Goal: Task Accomplishment & Management: Complete application form

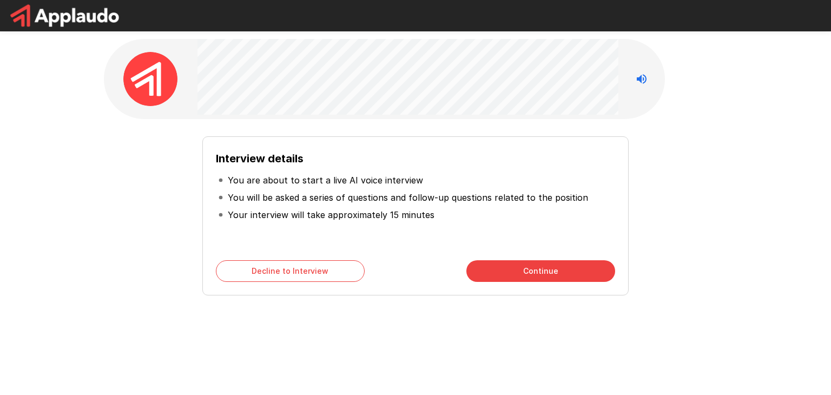
click at [664, 173] on div "Interview details You are about to start a live AI voice interview You will be …" at bounding box center [415, 212] width 615 height 168
click at [378, 346] on div "Interview details You are about to start a live AI voice interview You will be …" at bounding box center [415, 193] width 649 height 386
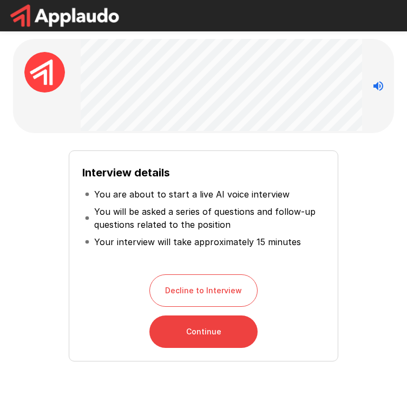
click at [396, 184] on div "Interview details You are about to start a live AI voice interview You will be …" at bounding box center [203, 226] width 407 height 452
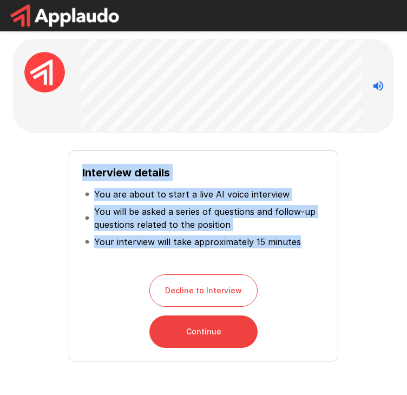
drag, startPoint x: 83, startPoint y: 173, endPoint x: 302, endPoint y: 260, distance: 235.8
click at [302, 260] on div "Interview details You are about to start a live AI voice interview You will be …" at bounding box center [203, 212] width 242 height 97
copy div "Interview details You are about to start a live AI voice interview You will be …"
click at [290, 223] on p "You will be asked a series of questions and follow-up questions related to the …" at bounding box center [208, 218] width 228 height 26
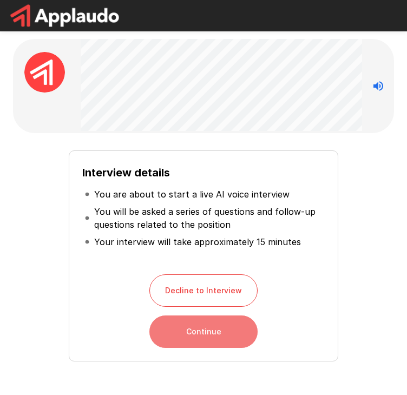
click at [207, 329] on button "Continue" at bounding box center [203, 331] width 108 height 32
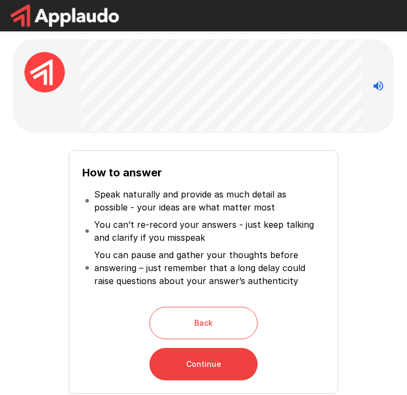
click at [304, 233] on p "You can’t re-record your answers - just keep talking and clarify if you misspeak" at bounding box center [208, 231] width 228 height 26
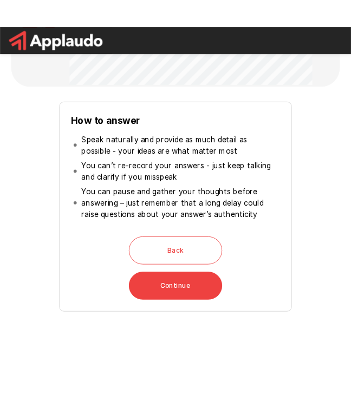
scroll to position [65, 0]
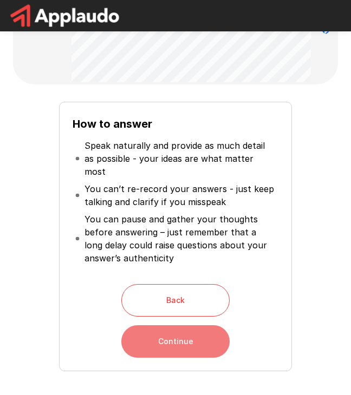
click at [186, 333] on button "Continue" at bounding box center [175, 341] width 108 height 32
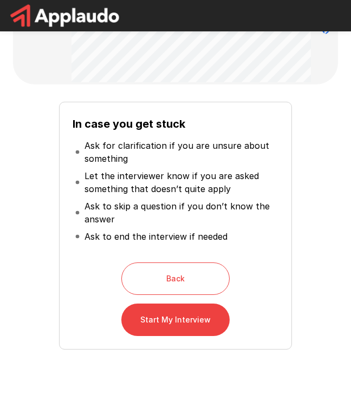
click at [191, 319] on button "Start My Interview" at bounding box center [175, 320] width 108 height 32
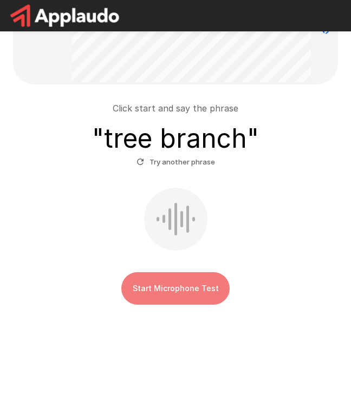
click at [172, 285] on button "Start Microphone Test" at bounding box center [175, 288] width 108 height 32
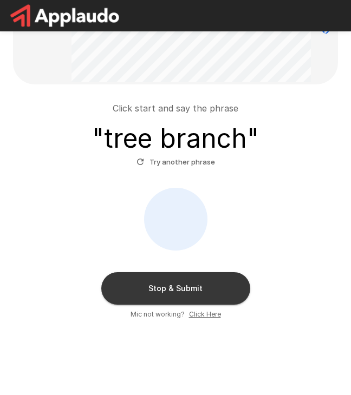
click at [167, 292] on button "Stop & Submit" at bounding box center [175, 288] width 149 height 32
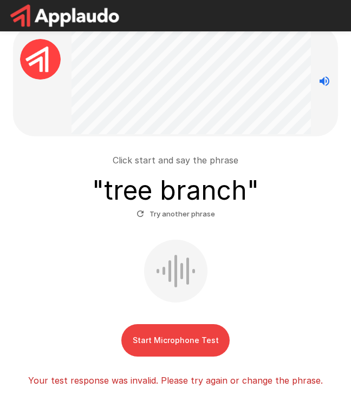
scroll to position [65, 0]
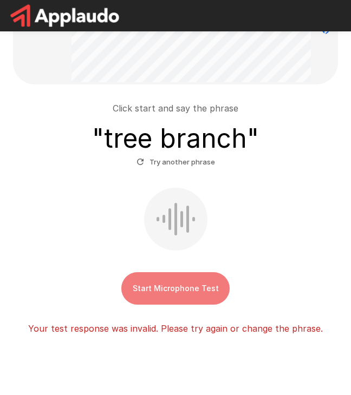
click at [167, 292] on button "Start Microphone Test" at bounding box center [175, 288] width 108 height 32
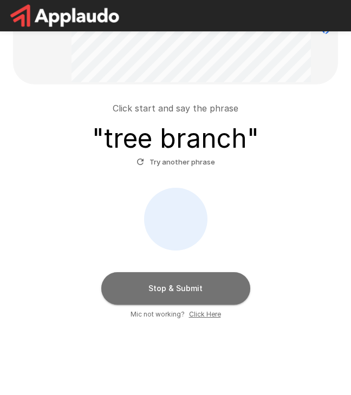
click at [167, 292] on button "Stop & Submit" at bounding box center [175, 288] width 149 height 32
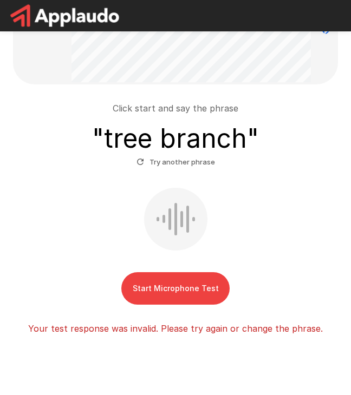
click at [279, 130] on div "Click start and say the phrase " tree branch " Try another phrase" at bounding box center [175, 136] width 316 height 69
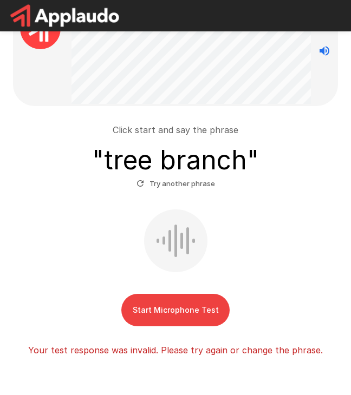
scroll to position [0, 0]
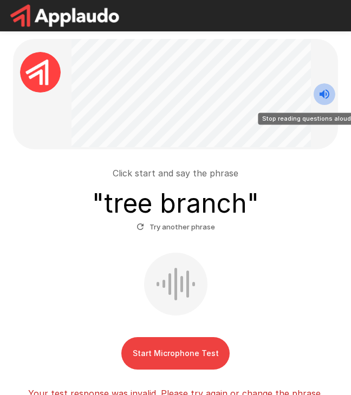
click at [322, 94] on icon "Stop reading questions aloud" at bounding box center [324, 94] width 10 height 10
click at [322, 94] on icon "Read questions aloud" at bounding box center [324, 94] width 10 height 10
click at [258, 261] on div "Start Microphone Test" at bounding box center [175, 311] width 316 height 117
click at [169, 357] on button "Start Microphone Test" at bounding box center [175, 353] width 108 height 32
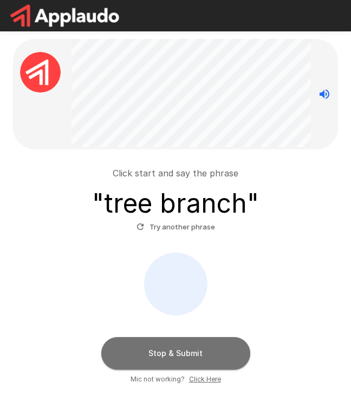
click at [169, 357] on button "Stop & Submit" at bounding box center [175, 353] width 149 height 32
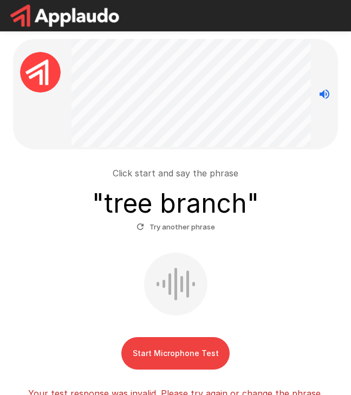
click at [248, 318] on div "Start Microphone Test" at bounding box center [175, 311] width 316 height 117
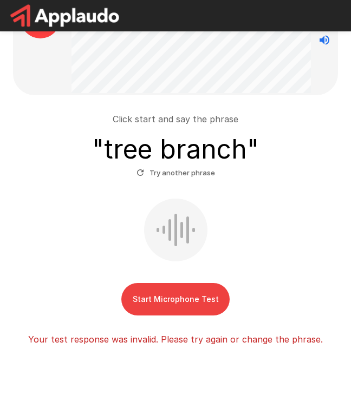
scroll to position [95, 0]
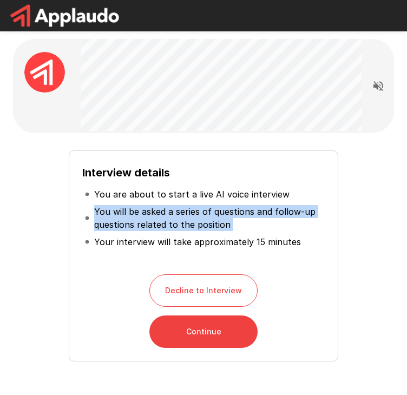
drag, startPoint x: 52, startPoint y: 254, endPoint x: 0, endPoint y: 224, distance: 60.1
click at [0, 224] on div "Interview details You are about to start a live AI voice interview You will be …" at bounding box center [203, 226] width 407 height 452
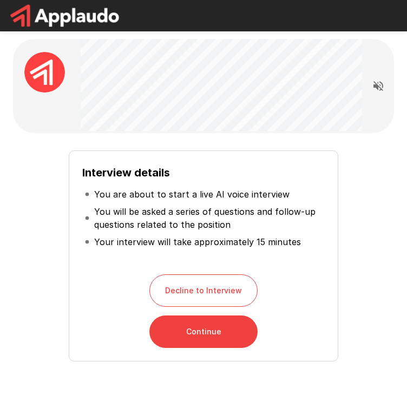
click at [0, 224] on div "Interview details You are about to start a live AI voice interview You will be …" at bounding box center [203, 226] width 407 height 452
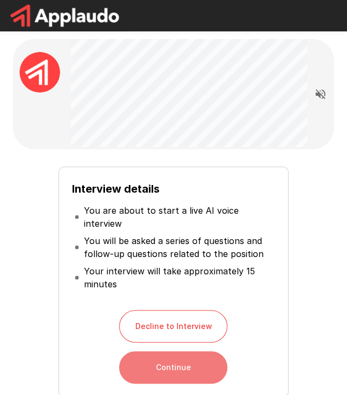
click at [162, 355] on button "Continue" at bounding box center [173, 367] width 108 height 32
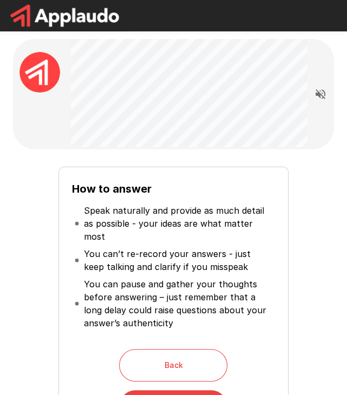
drag, startPoint x: 0, startPoint y: 200, endPoint x: -14, endPoint y: 200, distance: 13.5
click at [0, 200] on html "How to answer Speak naturally and provide as much detail as possible - your ide…" at bounding box center [173, 197] width 347 height 395
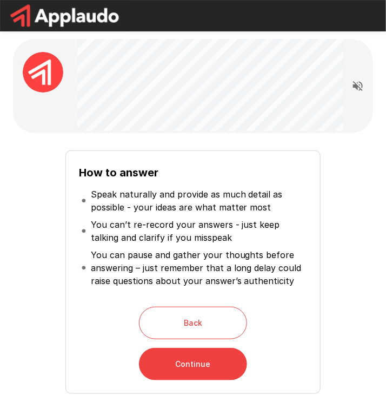
click at [343, 156] on div "How to answer Speak naturally and provide as much detail as possible - your ide…" at bounding box center [193, 268] width 352 height 252
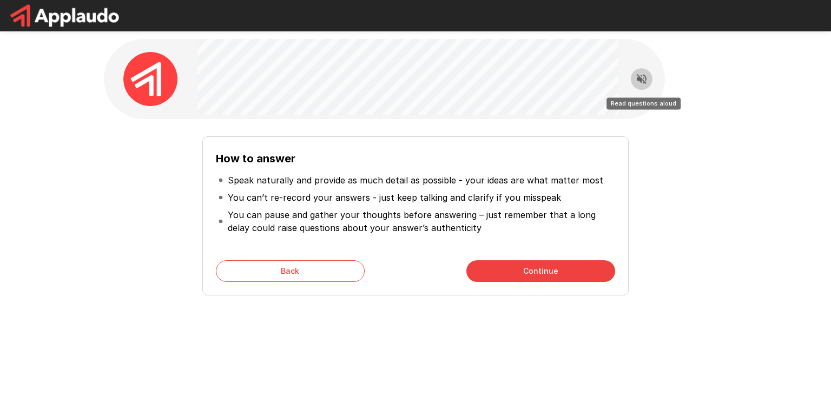
click at [414, 74] on button "Read questions aloud" at bounding box center [642, 79] width 22 height 22
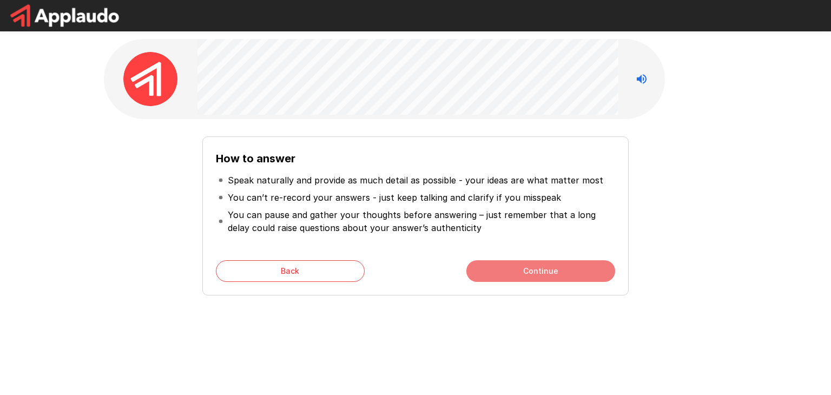
click at [414, 265] on button "Continue" at bounding box center [540, 271] width 149 height 22
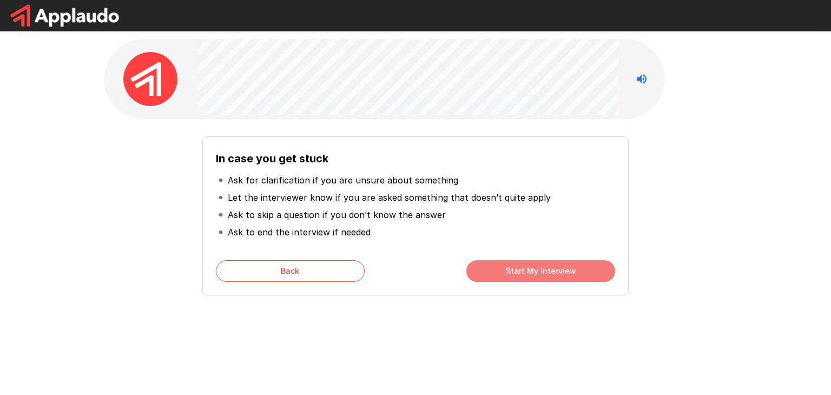
click at [414, 271] on button "Start My Interview" at bounding box center [540, 271] width 149 height 22
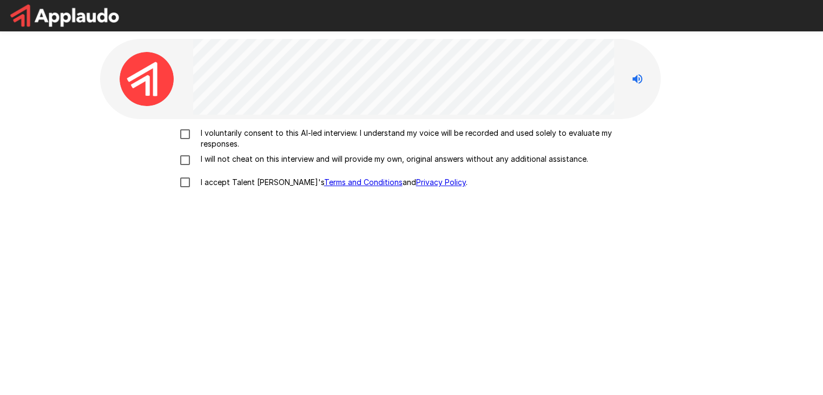
click at [184, 160] on div "I voluntarily consent to this AI-led interview. I understand my voice will be r…" at bounding box center [411, 161] width 615 height 66
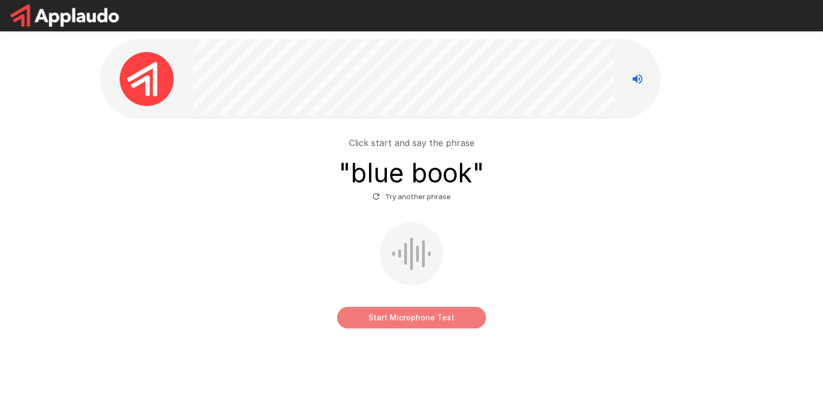
click at [413, 314] on button "Start Microphone Test" at bounding box center [411, 318] width 149 height 22
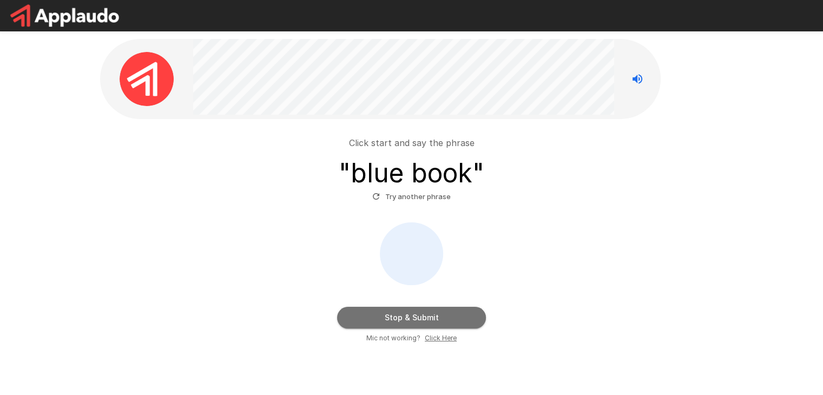
click at [413, 314] on button "Stop & Submit" at bounding box center [411, 318] width 149 height 22
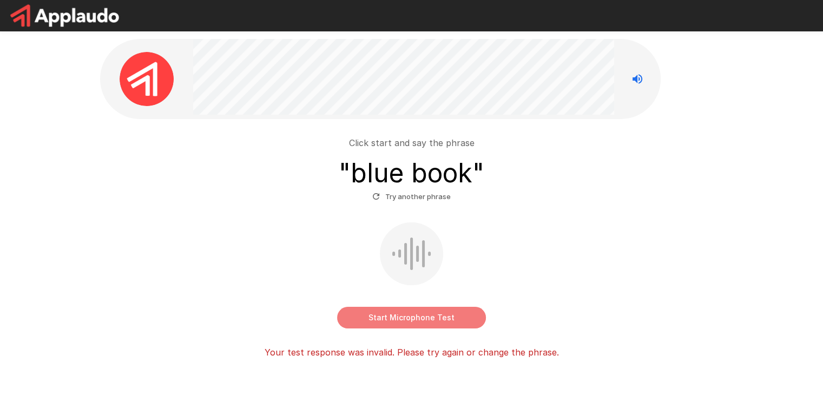
click at [413, 314] on button "Start Microphone Test" at bounding box center [411, 318] width 149 height 22
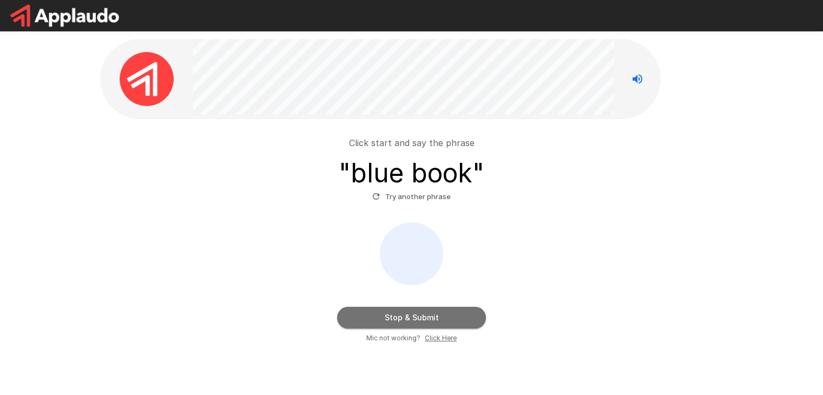
click at [413, 314] on button "Stop & Submit" at bounding box center [411, 318] width 149 height 22
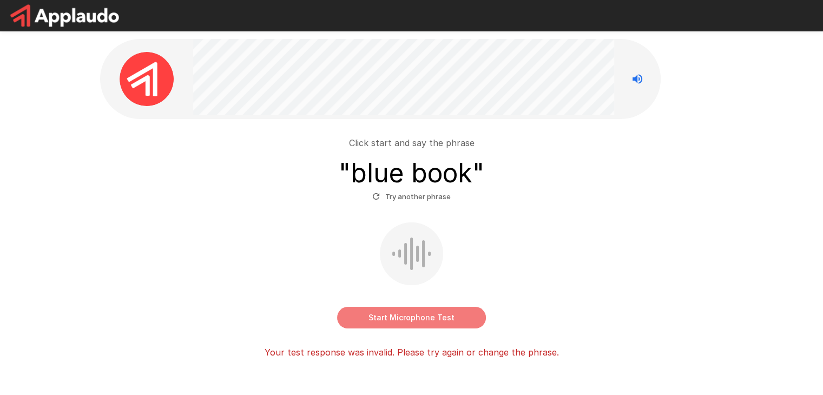
click at [413, 314] on button "Start Microphone Test" at bounding box center [411, 318] width 149 height 22
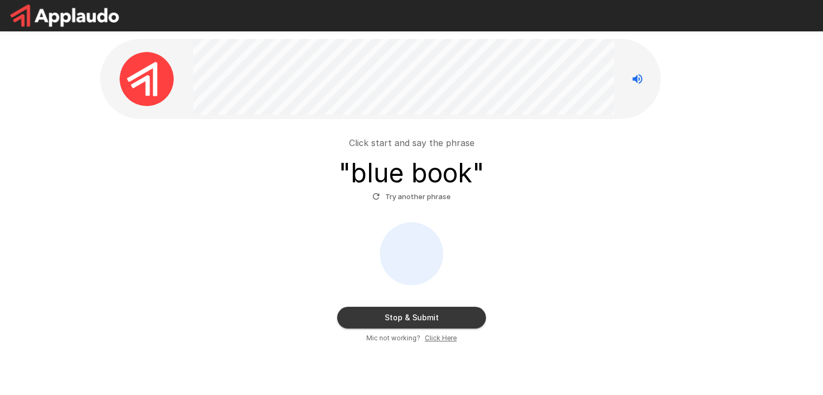
click at [414, 340] on u "Click Here" at bounding box center [441, 338] width 32 height 8
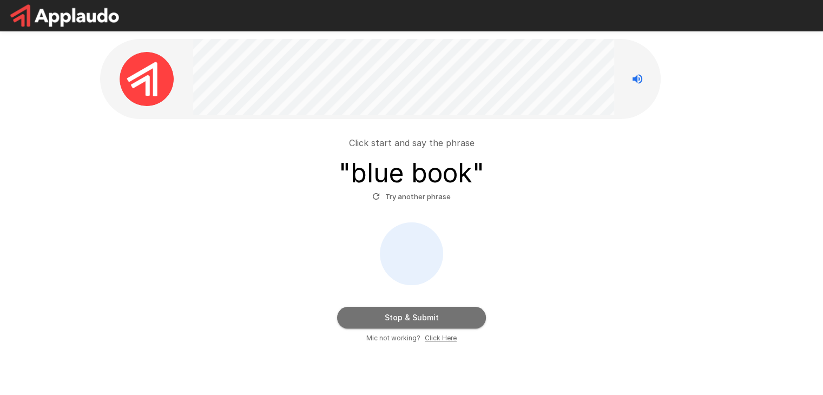
click at [411, 317] on button "Stop & Submit" at bounding box center [411, 318] width 149 height 22
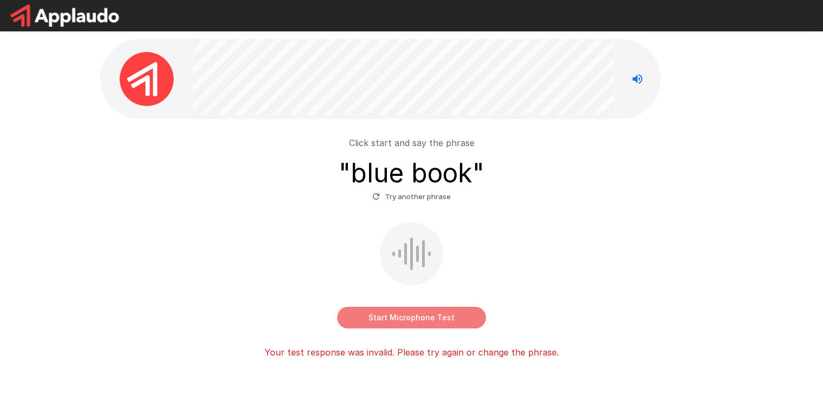
click at [414, 317] on button "Start Microphone Test" at bounding box center [411, 318] width 149 height 22
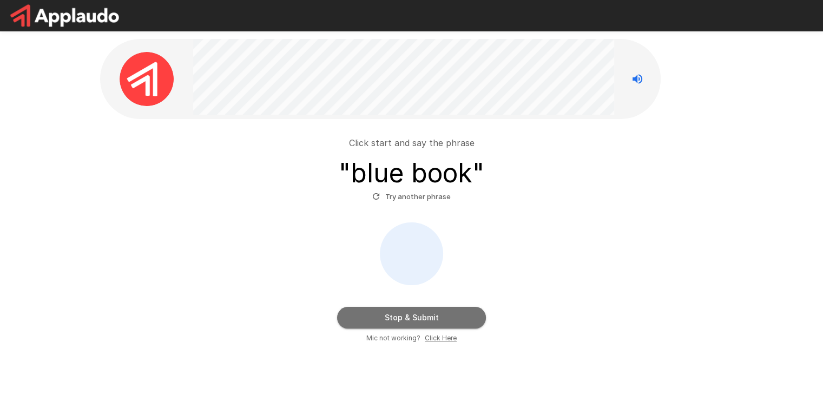
click at [414, 317] on button "Stop & Submit" at bounding box center [411, 318] width 149 height 22
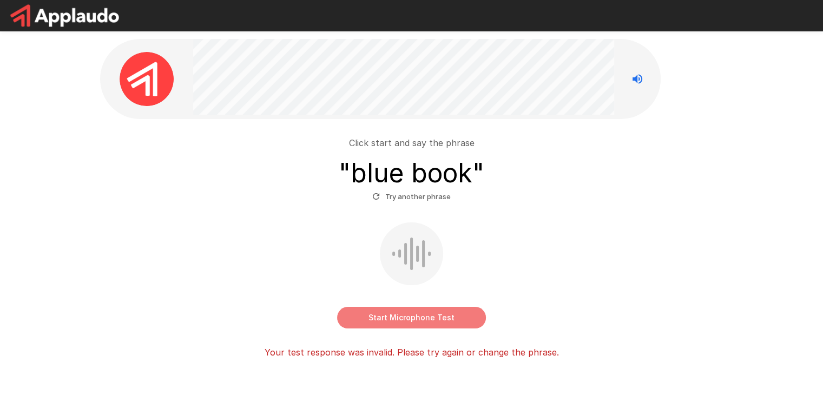
click at [414, 317] on button "Start Microphone Test" at bounding box center [411, 318] width 149 height 22
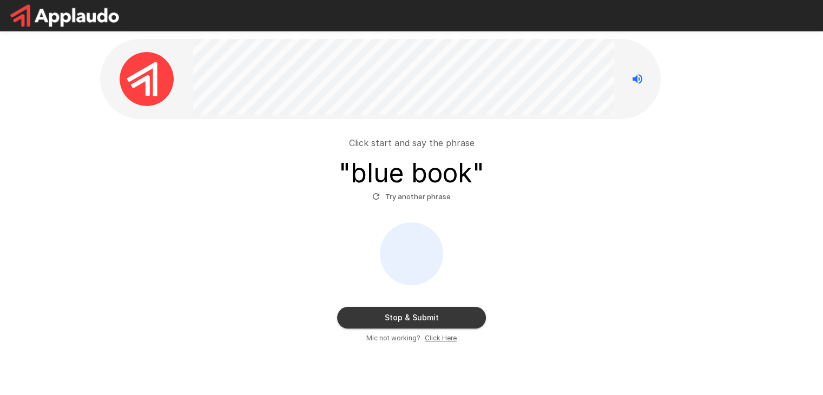
click at [414, 317] on button "Stop & Submit" at bounding box center [411, 318] width 149 height 22
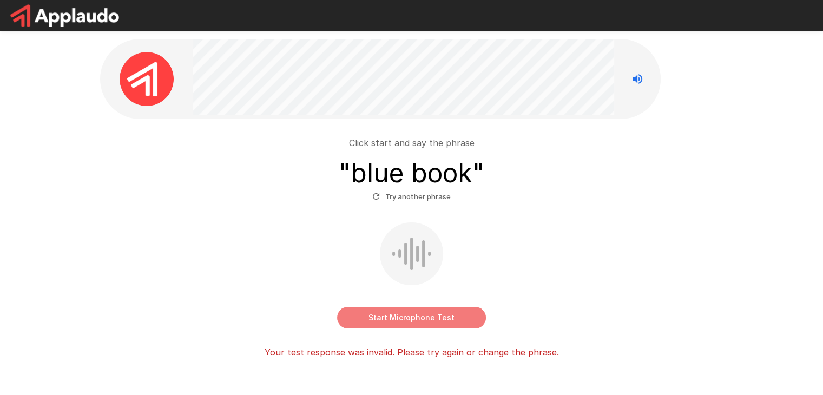
click at [414, 311] on button "Start Microphone Test" at bounding box center [411, 318] width 149 height 22
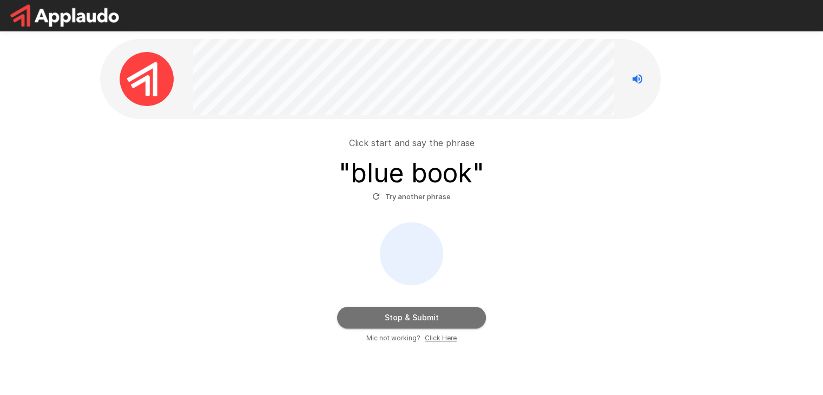
click at [414, 311] on button "Stop & Submit" at bounding box center [411, 318] width 149 height 22
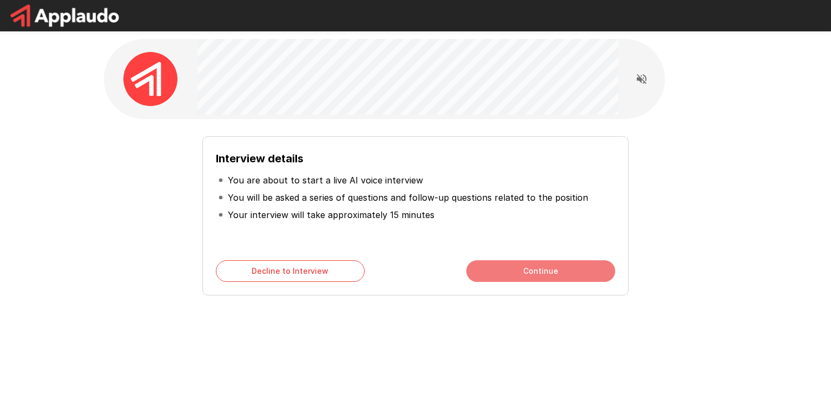
click at [548, 275] on button "Continue" at bounding box center [540, 271] width 149 height 22
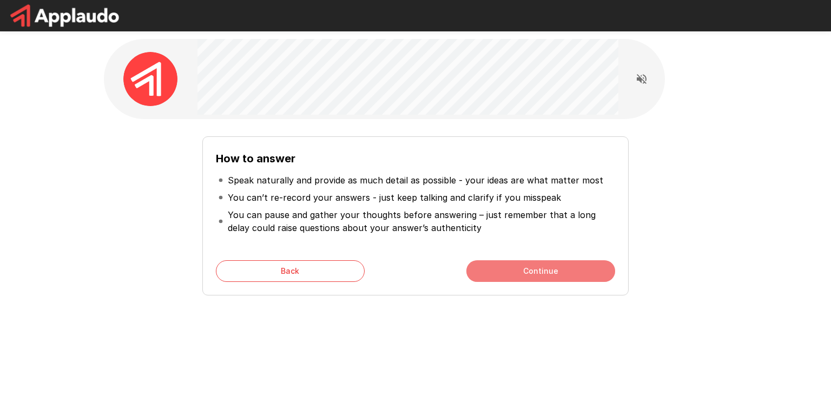
click at [548, 275] on button "Continue" at bounding box center [540, 271] width 149 height 22
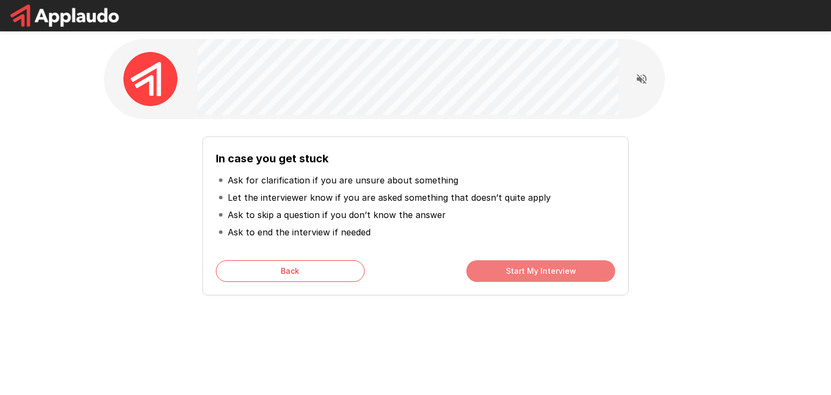
click at [548, 275] on button "Start My Interview" at bounding box center [540, 271] width 149 height 22
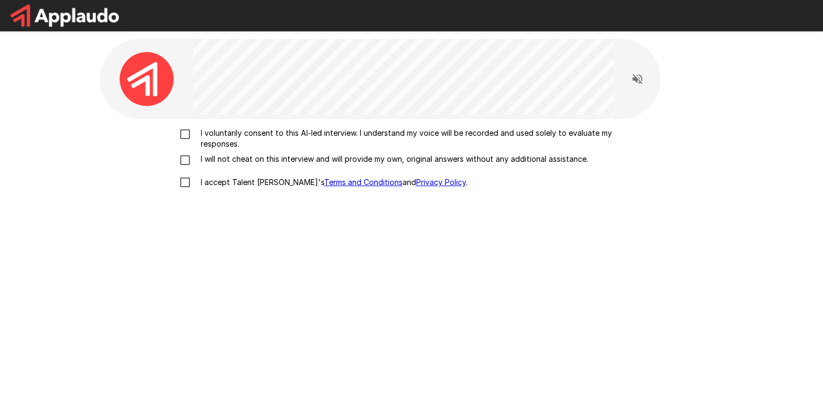
click at [187, 159] on div "I voluntarily consent to this AI-led interview. I understand my voice will be r…" at bounding box center [411, 161] width 615 height 66
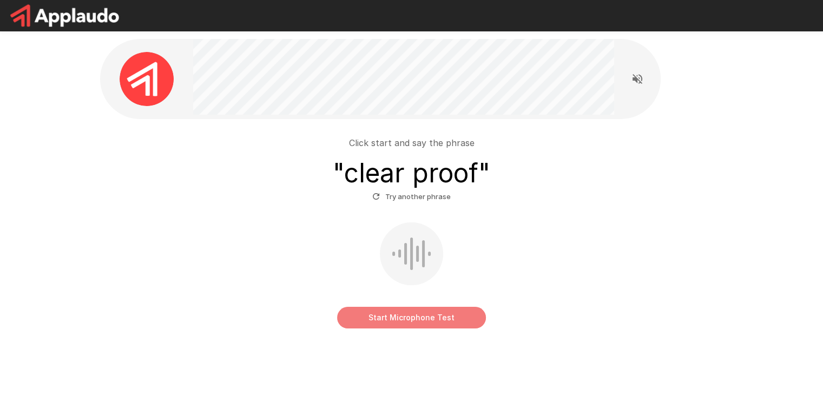
click at [409, 318] on button "Start Microphone Test" at bounding box center [411, 318] width 149 height 22
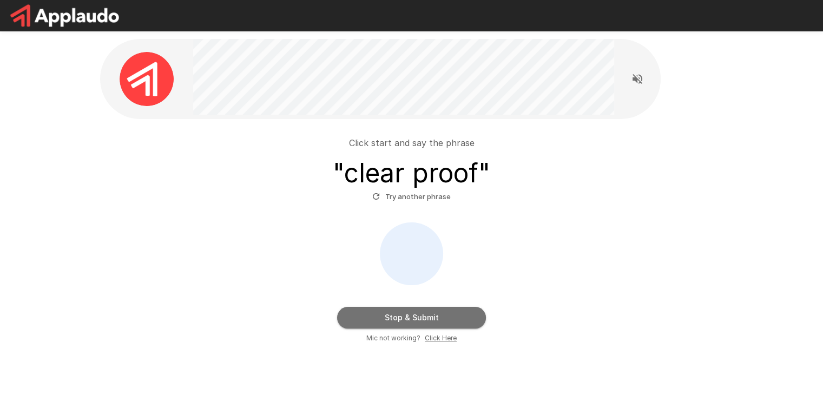
click at [409, 318] on button "Stop & Submit" at bounding box center [411, 318] width 149 height 22
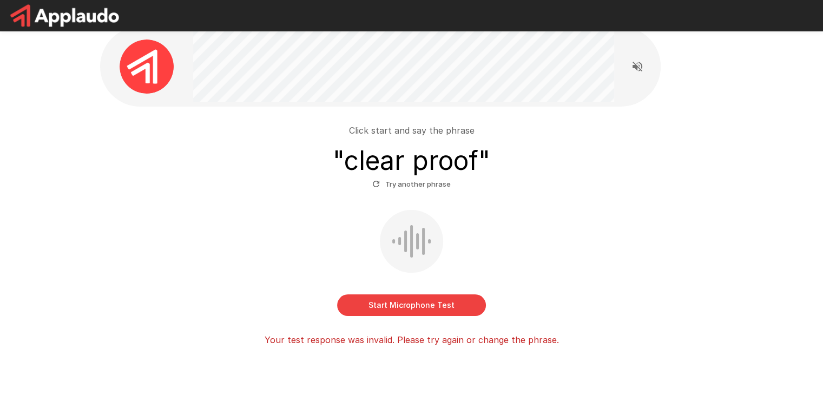
click at [400, 351] on div "Click start and say the phrase " clear proof " Try another phrase Start Microph…" at bounding box center [411, 229] width 623 height 244
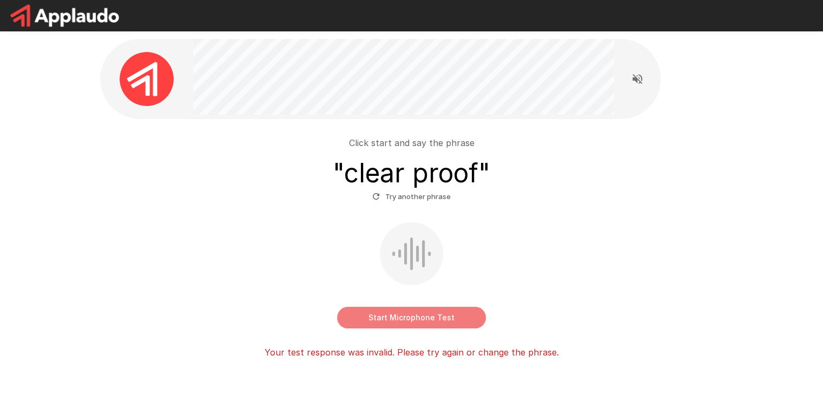
click at [396, 320] on button "Start Microphone Test" at bounding box center [411, 318] width 149 height 22
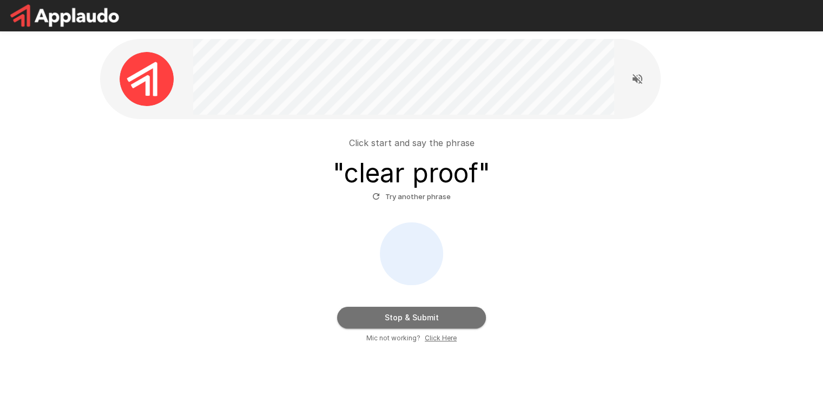
click at [396, 320] on button "Stop & Submit" at bounding box center [411, 318] width 149 height 22
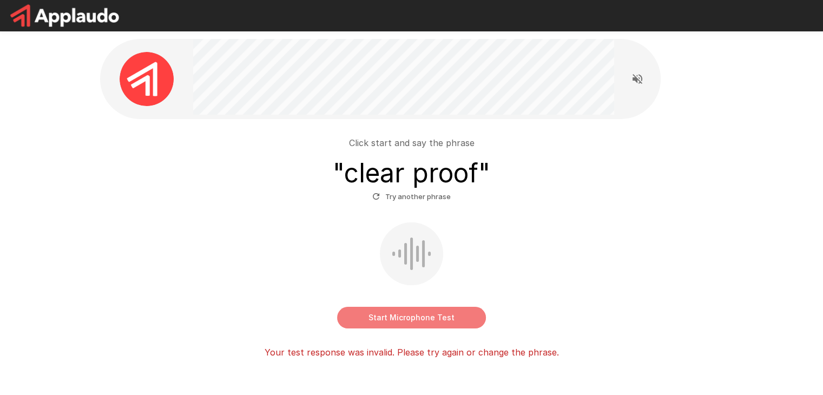
click at [423, 317] on button "Start Microphone Test" at bounding box center [411, 318] width 149 height 22
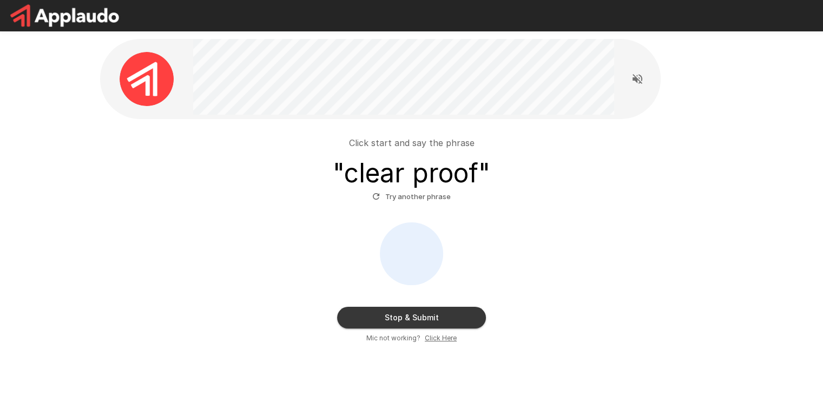
click at [435, 336] on u "Click Here" at bounding box center [441, 338] width 32 height 8
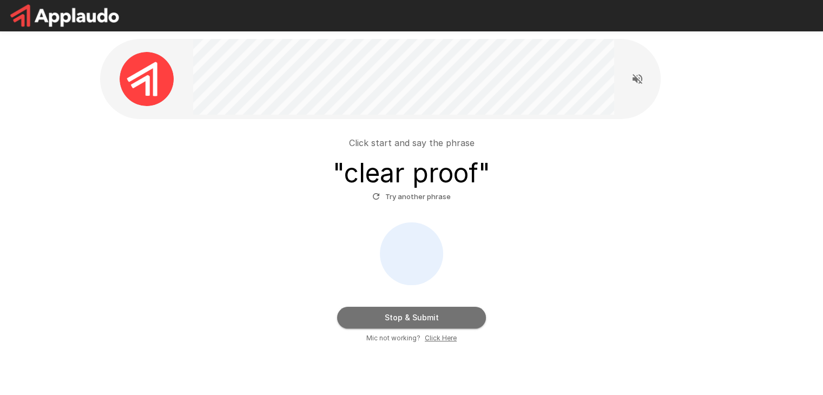
click at [416, 319] on button "Stop & Submit" at bounding box center [411, 318] width 149 height 22
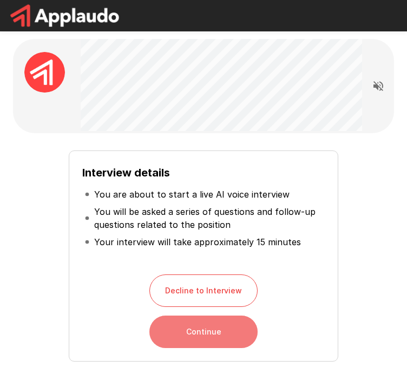
click at [201, 331] on button "Continue" at bounding box center [203, 331] width 108 height 32
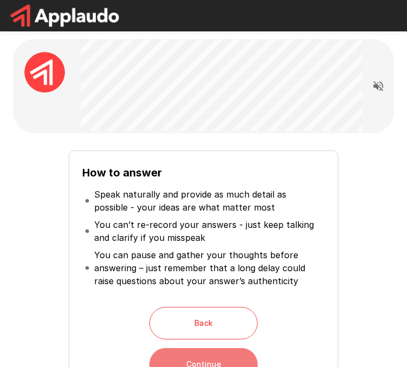
click at [200, 360] on button "Continue" at bounding box center [203, 364] width 108 height 32
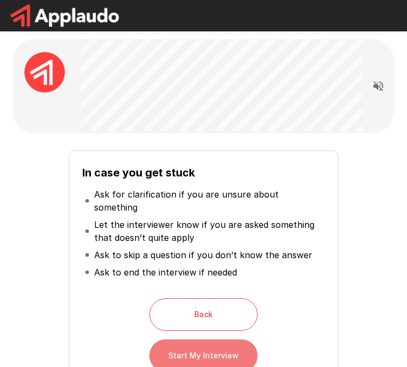
click at [207, 348] on button "Start My Interview" at bounding box center [203, 355] width 108 height 32
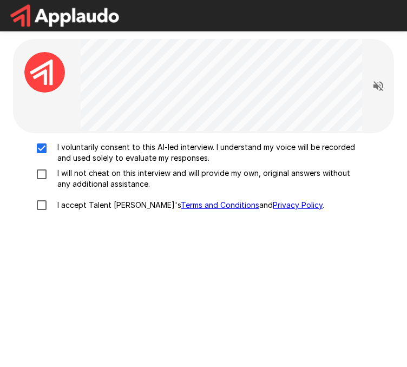
click at [40, 205] on div "I voluntarily consent to this AI-led interview. I understand my voice will be r…" at bounding box center [203, 179] width 372 height 75
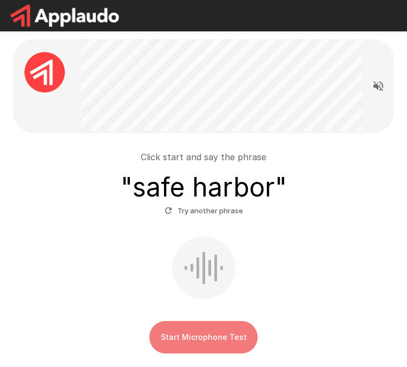
click at [193, 336] on button "Start Microphone Test" at bounding box center [203, 337] width 108 height 32
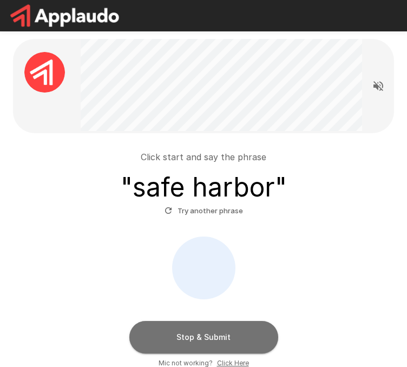
click at [193, 336] on button "Stop & Submit" at bounding box center [203, 337] width 149 height 32
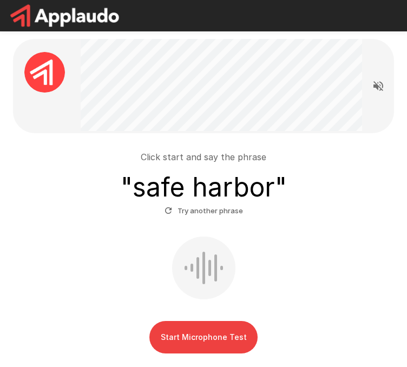
click at [274, 303] on div "Start Microphone Test" at bounding box center [203, 294] width 372 height 117
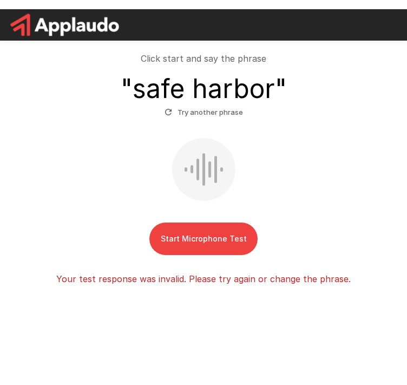
scroll to position [89, 0]
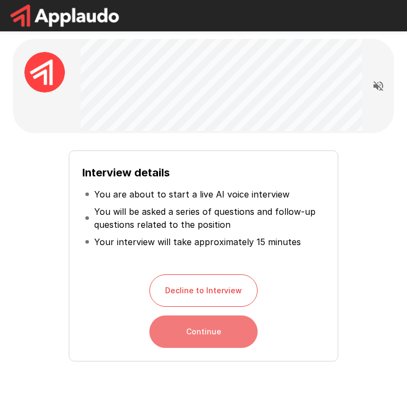
click at [208, 339] on button "Continue" at bounding box center [203, 331] width 108 height 32
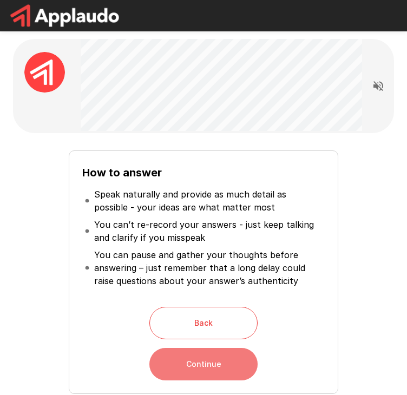
click at [203, 363] on button "Continue" at bounding box center [203, 364] width 108 height 32
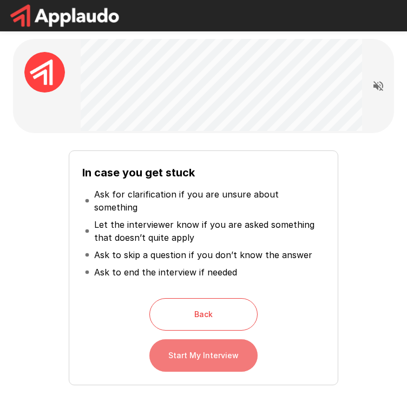
click at [210, 340] on button "Start My Interview" at bounding box center [203, 355] width 108 height 32
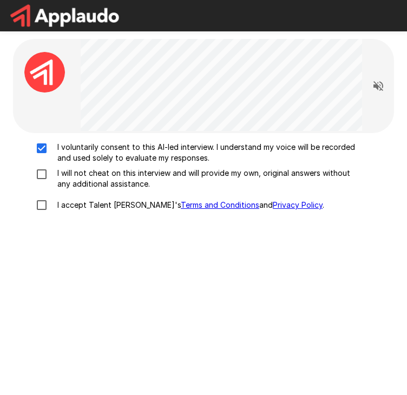
click at [42, 207] on div "I voluntarily consent to this AI-led interview. I understand my voice will be r…" at bounding box center [203, 179] width 372 height 75
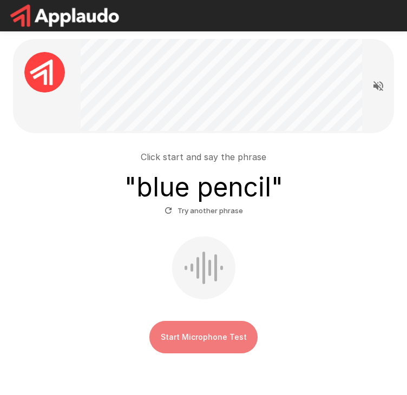
click at [195, 333] on button "Start Microphone Test" at bounding box center [203, 337] width 108 height 32
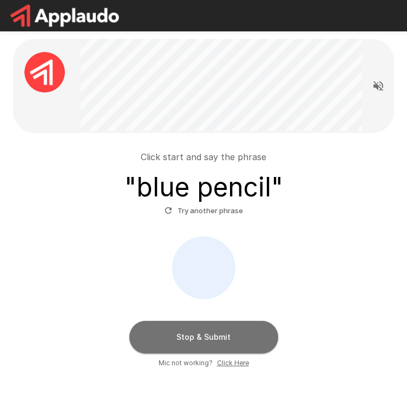
click at [195, 333] on button "Stop & Submit" at bounding box center [203, 337] width 149 height 32
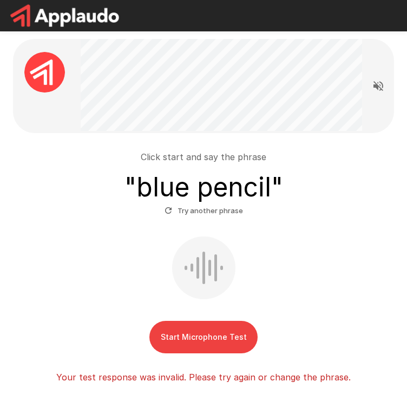
click at [343, 261] on div "Start Microphone Test" at bounding box center [203, 294] width 372 height 117
click at [378, 80] on icon "Read questions aloud" at bounding box center [378, 86] width 13 height 13
click at [210, 325] on button "Start Microphone Test" at bounding box center [203, 337] width 108 height 32
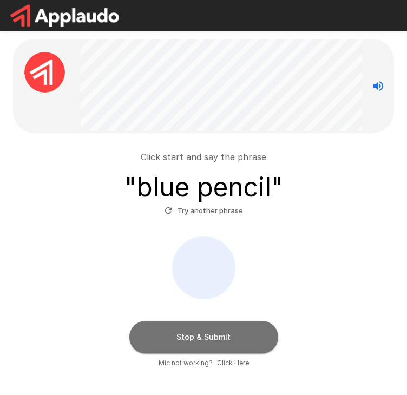
click at [210, 339] on button "Stop & Submit" at bounding box center [203, 337] width 149 height 32
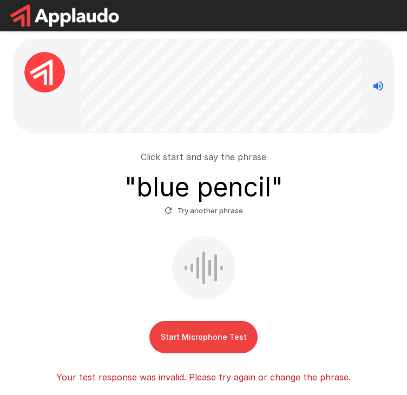
click at [210, 339] on button "Start Microphone Test" at bounding box center [203, 337] width 108 height 32
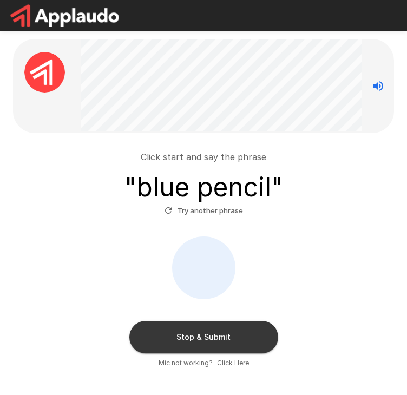
click at [210, 339] on button "Stop & Submit" at bounding box center [203, 337] width 149 height 32
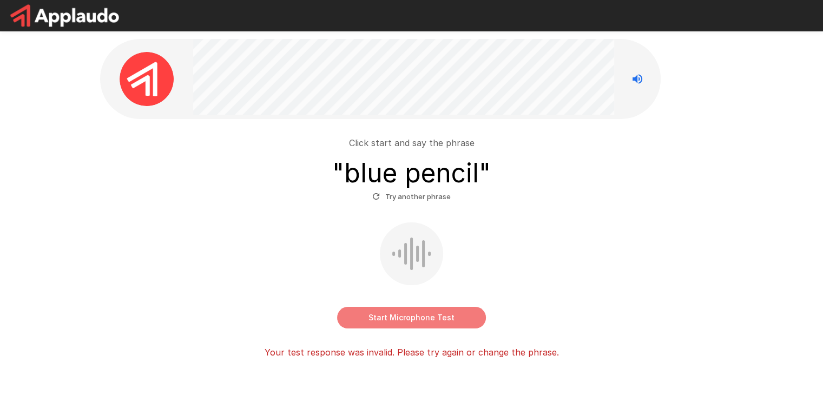
click at [411, 308] on button "Start Microphone Test" at bounding box center [411, 318] width 149 height 22
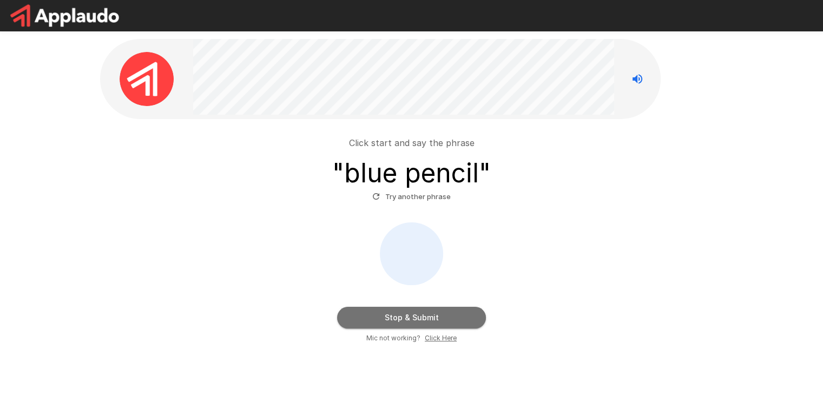
click at [401, 314] on button "Stop & Submit" at bounding box center [411, 318] width 149 height 22
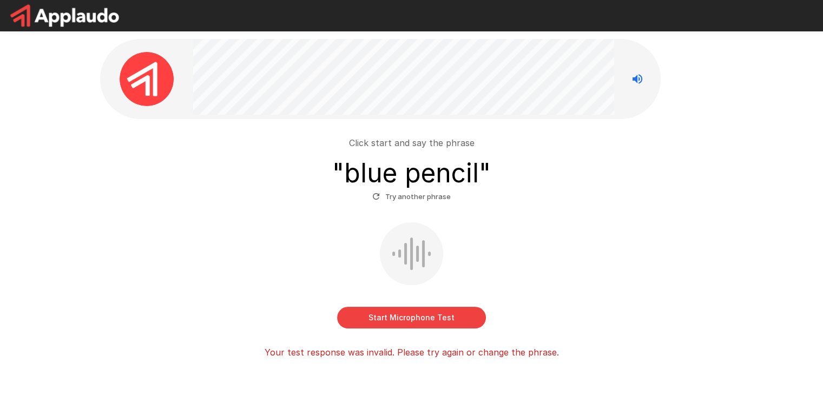
click at [246, 271] on div "Start Microphone Test" at bounding box center [411, 275] width 615 height 106
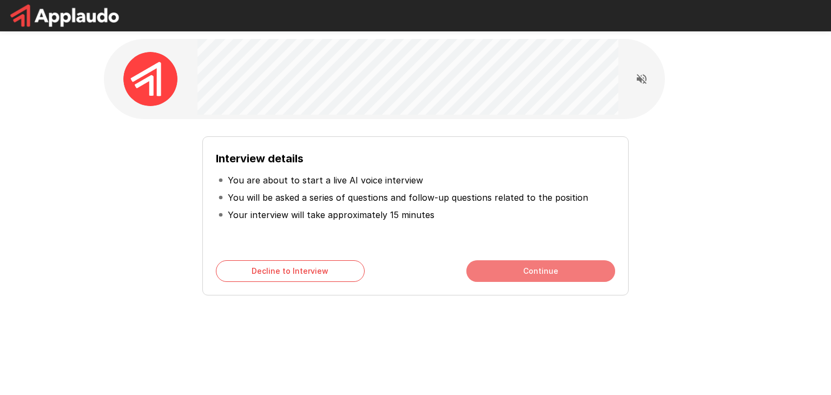
click at [525, 271] on button "Continue" at bounding box center [540, 271] width 149 height 22
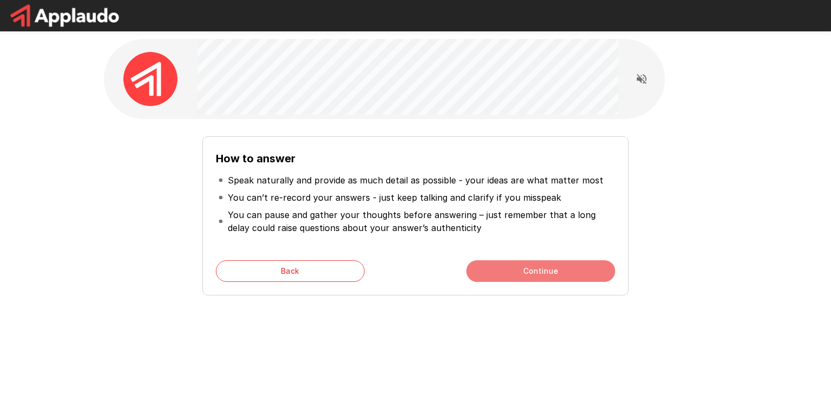
click at [525, 271] on button "Continue" at bounding box center [540, 271] width 149 height 22
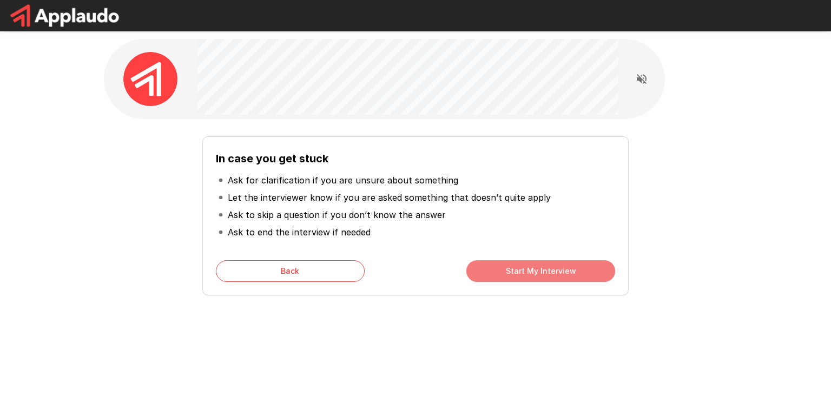
click at [525, 271] on button "Start My Interview" at bounding box center [540, 271] width 149 height 22
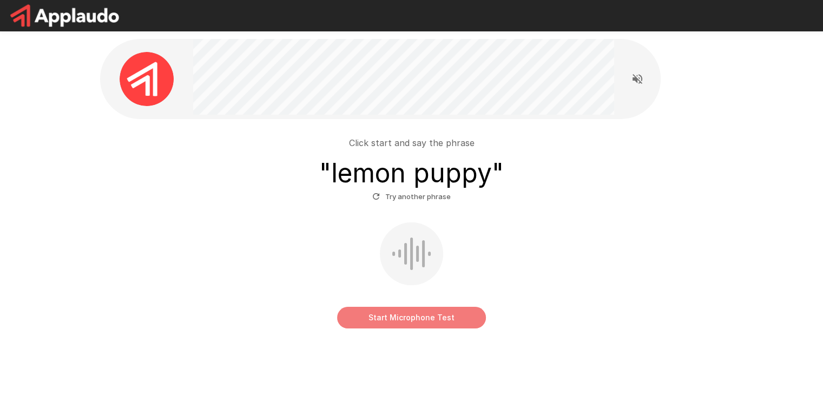
click at [399, 317] on button "Start Microphone Test" at bounding box center [411, 318] width 149 height 22
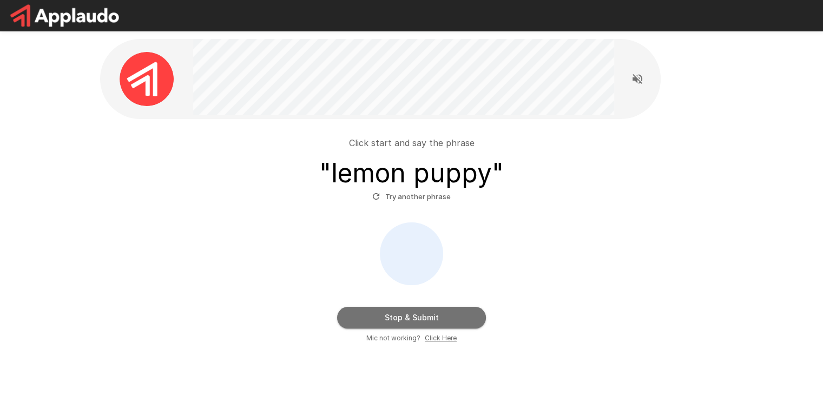
click at [399, 317] on button "Stop & Submit" at bounding box center [411, 318] width 149 height 22
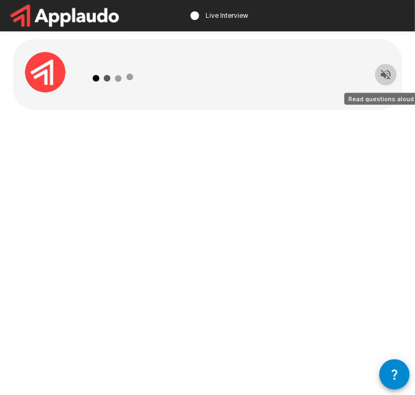
click at [390, 75] on icon "Read questions aloud" at bounding box center [386, 75] width 10 height 10
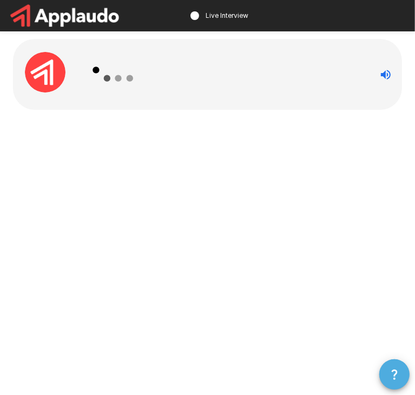
click at [397, 377] on icon "button" at bounding box center [394, 374] width 13 height 13
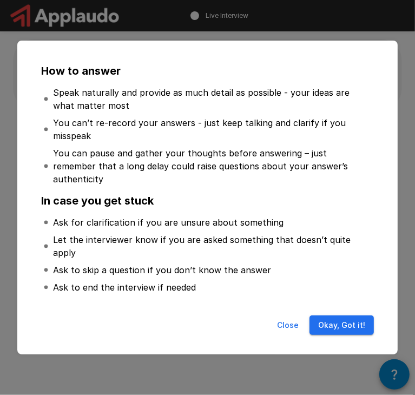
click at [358, 315] on button "Okay, Got it!" at bounding box center [341, 325] width 64 height 20
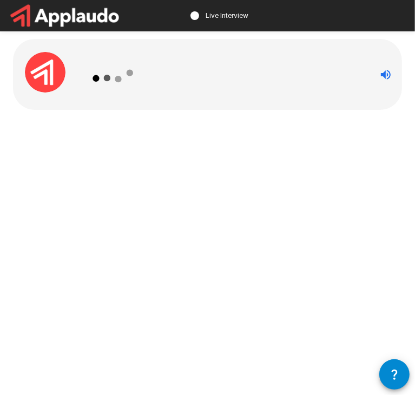
click at [236, 271] on div "Live Interview" at bounding box center [207, 197] width 415 height 395
click at [175, 143] on div at bounding box center [207, 98] width 415 height 196
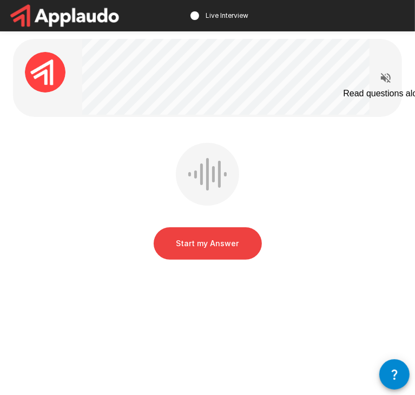
click at [388, 77] on icon "Read questions aloud" at bounding box center [386, 78] width 10 height 10
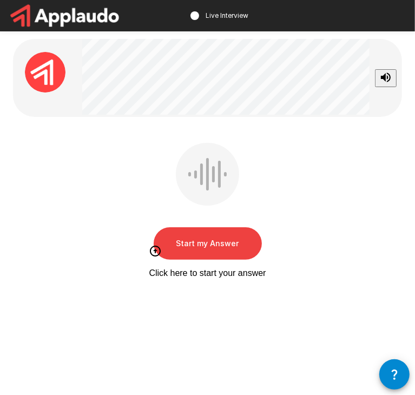
click at [219, 241] on button "Start my Answer" at bounding box center [208, 243] width 108 height 32
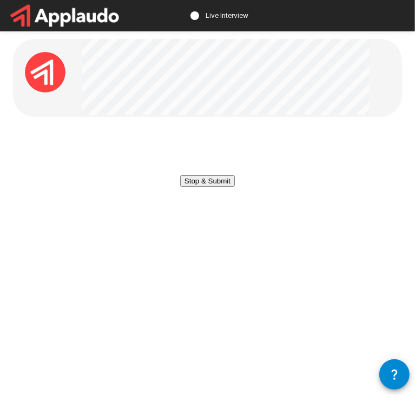
click at [219, 187] on button "Stop & Submit" at bounding box center [207, 180] width 55 height 11
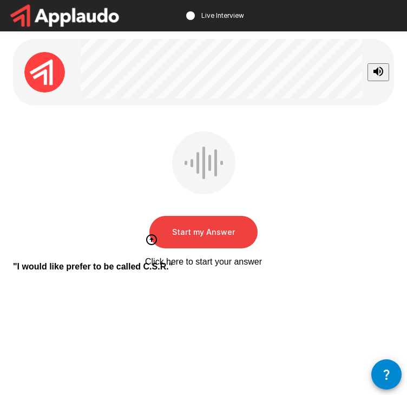
click at [203, 233] on button "Start my Answer" at bounding box center [203, 232] width 108 height 32
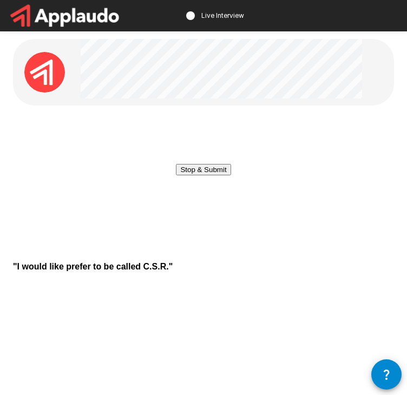
click at [203, 175] on button "Stop & Submit" at bounding box center [203, 169] width 55 height 11
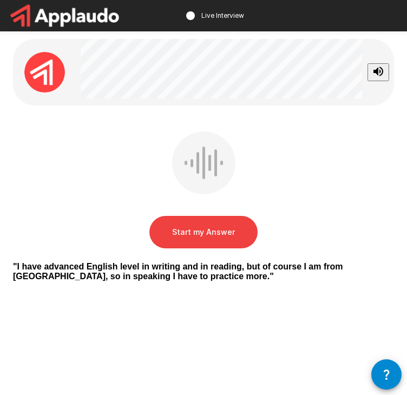
click at [203, 233] on button "Start my Answer" at bounding box center [203, 232] width 108 height 32
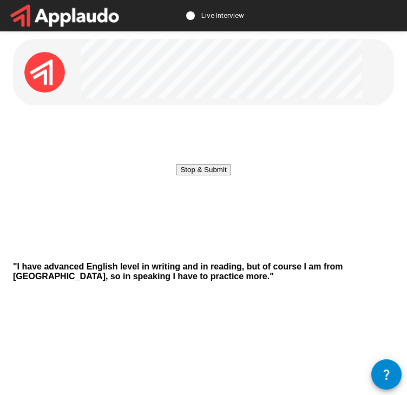
click at [203, 175] on button "Stop & Submit" at bounding box center [203, 169] width 55 height 11
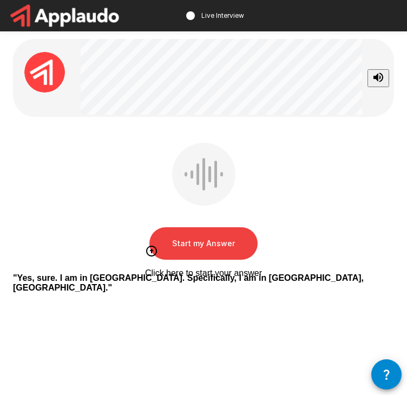
click at [197, 237] on button "Start my Answer" at bounding box center [203, 243] width 108 height 32
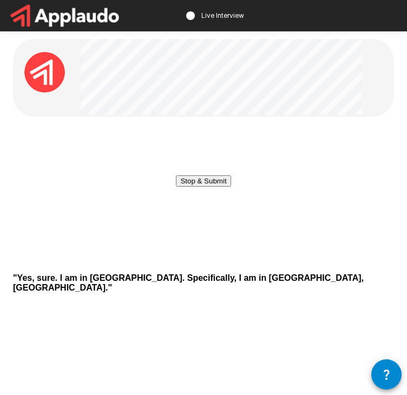
click at [197, 187] on button "Stop & Submit" at bounding box center [203, 180] width 55 height 11
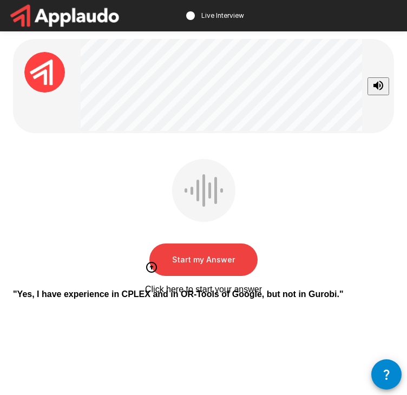
click at [191, 251] on button "Start my Answer" at bounding box center [203, 259] width 108 height 32
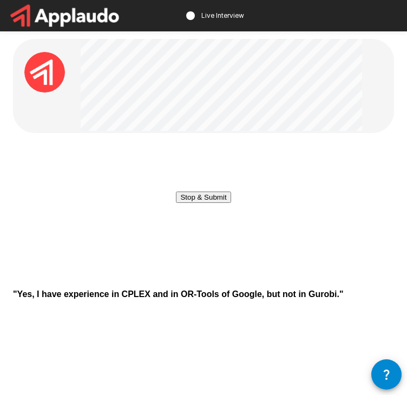
click at [191, 203] on button "Stop & Submit" at bounding box center [203, 197] width 55 height 11
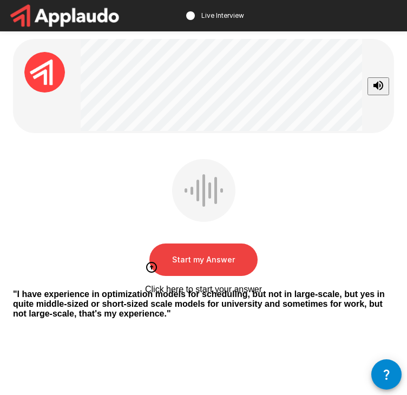
click at [212, 262] on button "Start my Answer" at bounding box center [203, 259] width 108 height 32
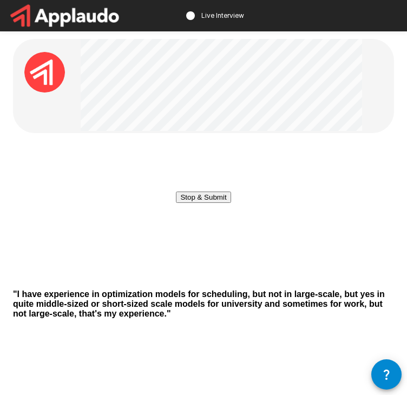
click at [212, 203] on button "Stop & Submit" at bounding box center [203, 197] width 55 height 11
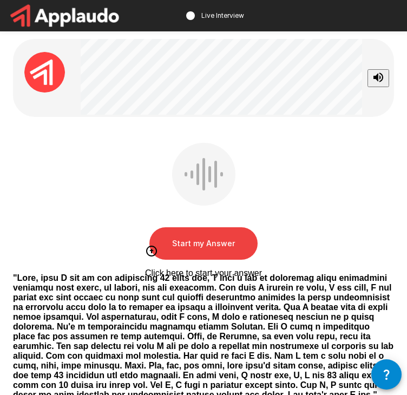
click at [206, 241] on button "Start my Answer" at bounding box center [203, 243] width 108 height 32
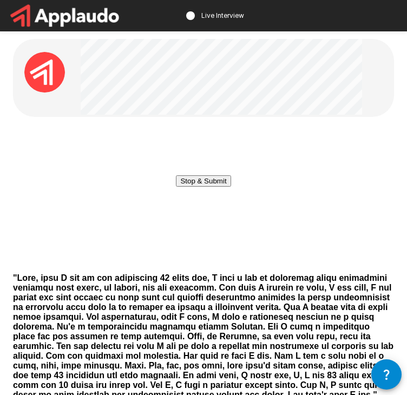
click at [199, 187] on button "Stop & Submit" at bounding box center [203, 180] width 55 height 11
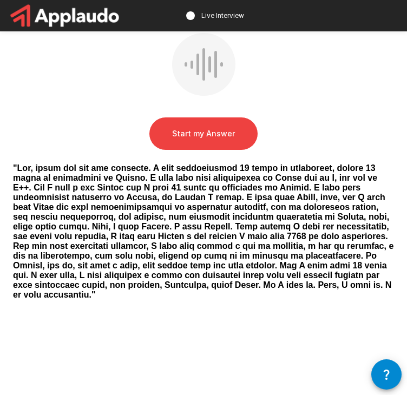
scroll to position [276, 0]
click at [40, 163] on div "" "" at bounding box center [203, 231] width 381 height 136
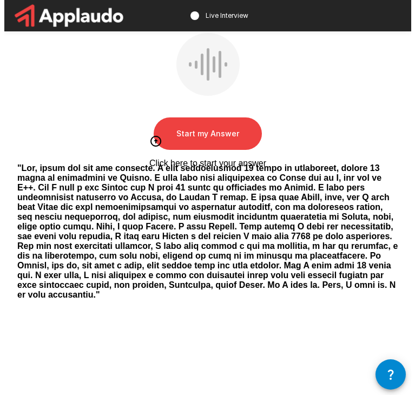
scroll to position [0, 0]
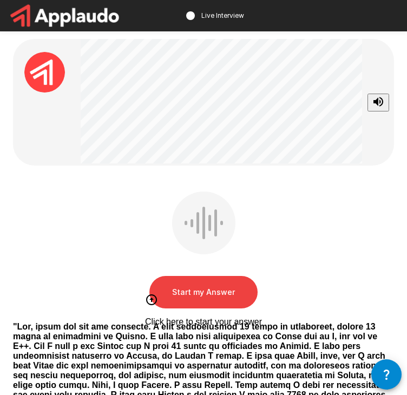
click at [210, 288] on button "Start my Answer" at bounding box center [203, 292] width 108 height 32
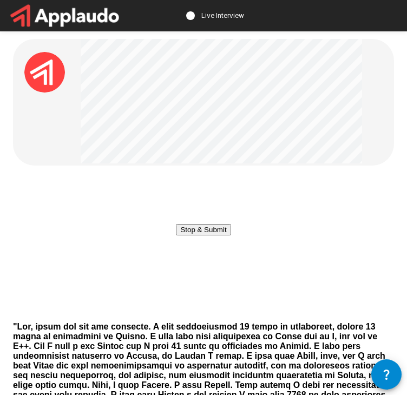
click at [195, 235] on button "Stop & Submit" at bounding box center [203, 229] width 55 height 11
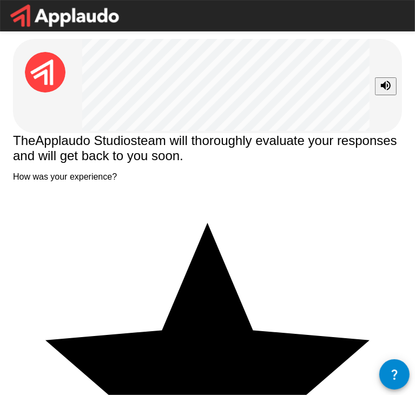
type textarea "**********"
